Goal: Navigation & Orientation: Find specific page/section

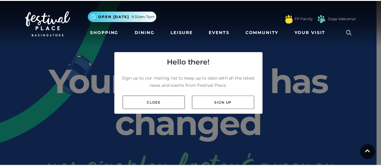
scroll to position [60, 0]
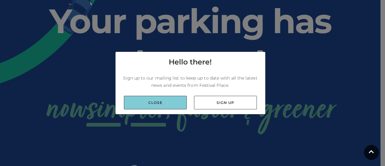
click at [158, 101] on link "Close" at bounding box center [155, 103] width 63 height 14
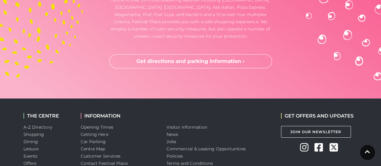
scroll to position [1686, 0]
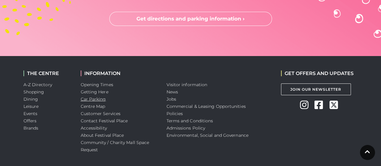
click at [100, 96] on link "Car Parking" at bounding box center [93, 98] width 25 height 5
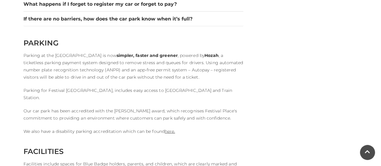
scroll to position [1084, 0]
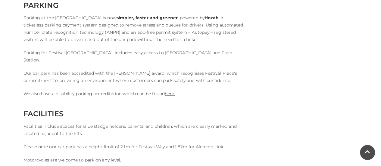
drag, startPoint x: 180, startPoint y: 67, endPoint x: 183, endPoint y: 64, distance: 4.5
drag, startPoint x: 183, startPoint y: 64, endPoint x: 350, endPoint y: 87, distance: 169.0
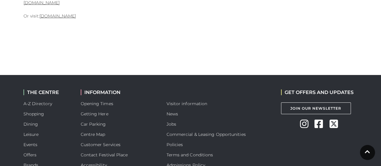
scroll to position [1686, 0]
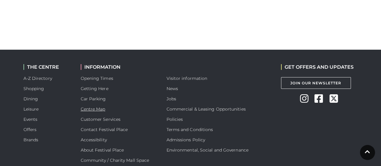
click at [93, 106] on link "Centre Map" at bounding box center [93, 108] width 25 height 5
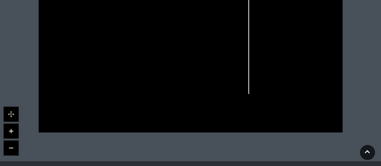
scroll to position [271, 0]
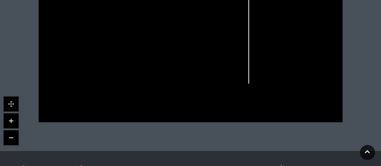
click at [11, 120] on link at bounding box center [11, 120] width 15 height 15
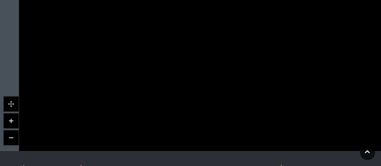
drag, startPoint x: 134, startPoint y: 45, endPoint x: 228, endPoint y: 123, distance: 122.1
click at [234, 133] on rect at bounding box center [241, 134] width 21 height 7
drag, startPoint x: 117, startPoint y: 50, endPoint x: 114, endPoint y: 116, distance: 66.0
click at [110, 122] on icon at bounding box center [288, 103] width 685 height 386
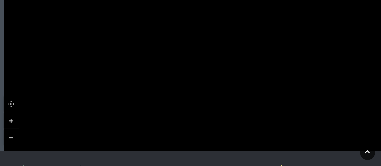
drag, startPoint x: 160, startPoint y: 64, endPoint x: 149, endPoint y: 125, distance: 61.4
click at [149, 125] on polygon at bounding box center [167, 131] width 233 height 270
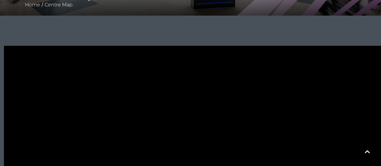
scroll to position [126, 0]
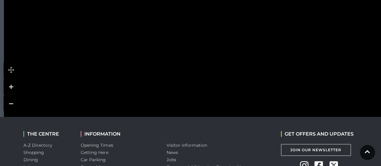
scroll to position [300, 0]
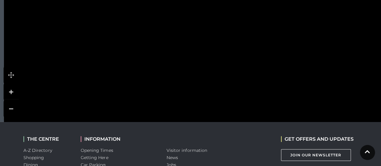
click at [8, 107] on link at bounding box center [11, 108] width 15 height 15
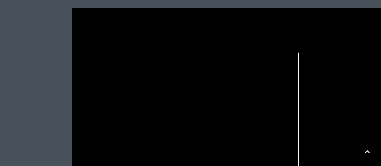
scroll to position [149, 0]
